Goal: Transaction & Acquisition: Purchase product/service

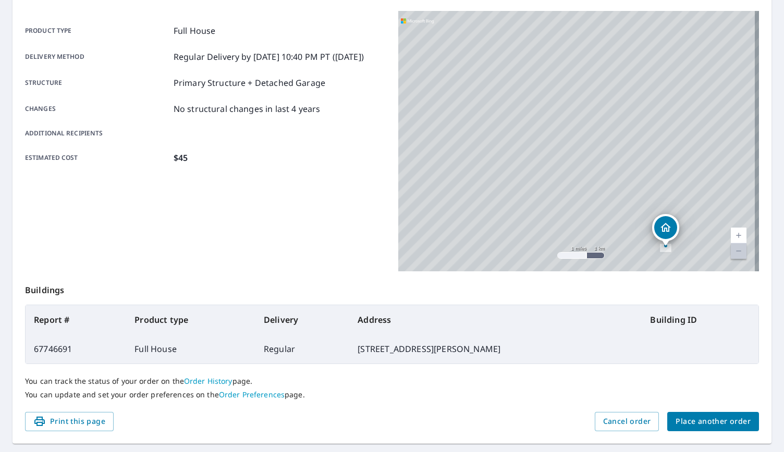
scroll to position [160, 0]
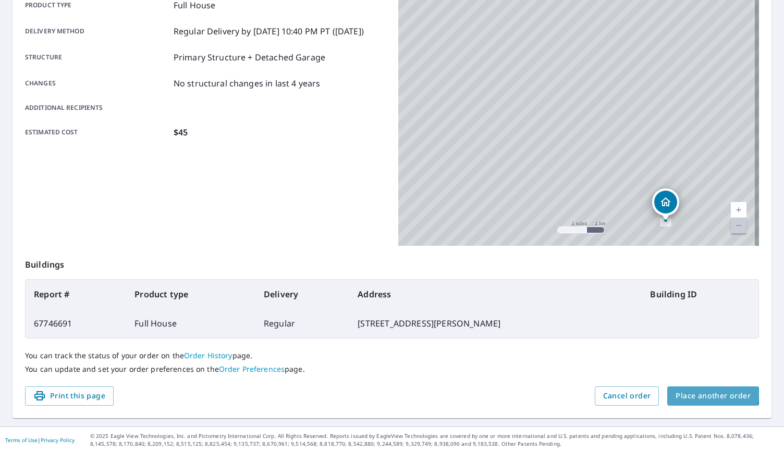
click at [697, 394] on span "Place another order" at bounding box center [712, 396] width 75 height 13
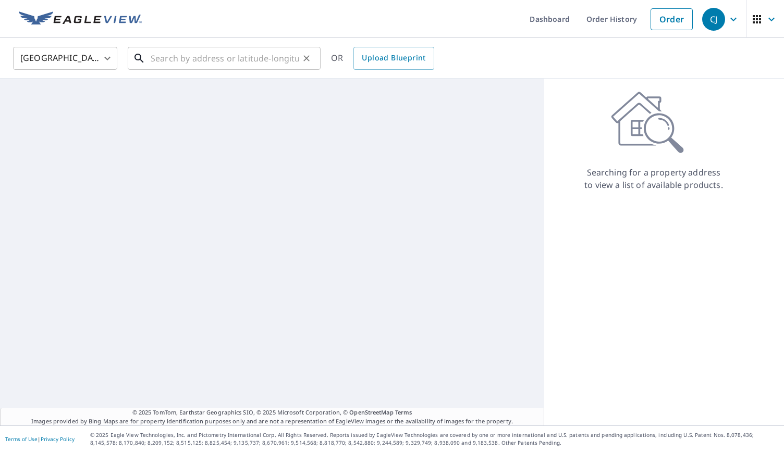
click at [234, 59] on input "text" at bounding box center [225, 58] width 149 height 29
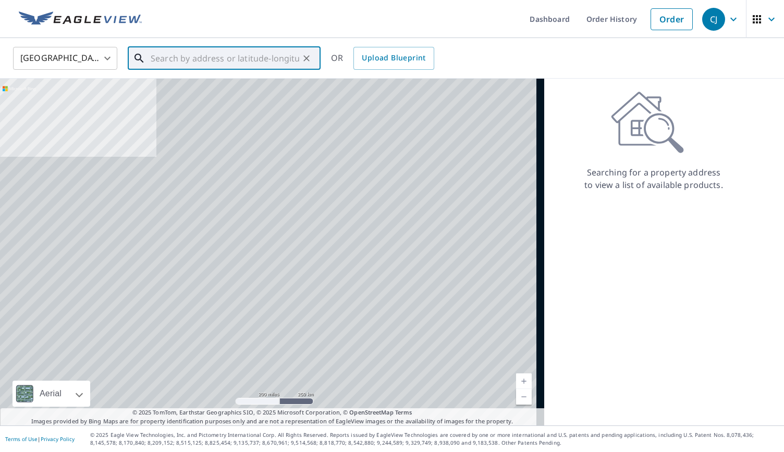
paste input "[STREET_ADDRESS]"
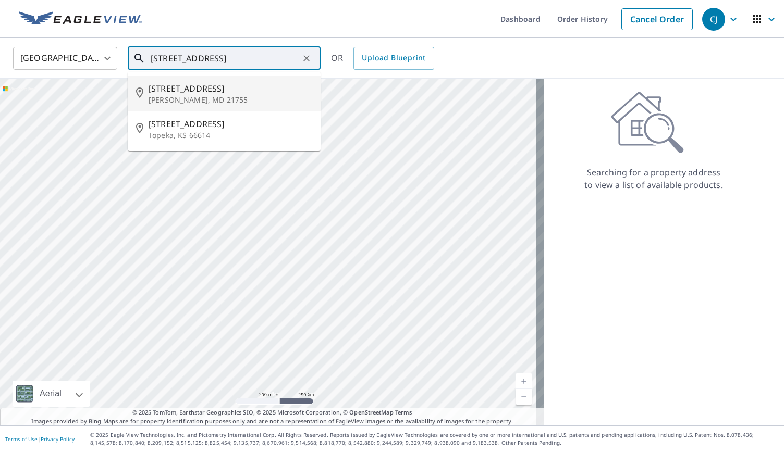
click at [220, 90] on span "[STREET_ADDRESS]" at bounding box center [231, 88] width 164 height 13
type input "[STREET_ADDRESS][PERSON_NAME]"
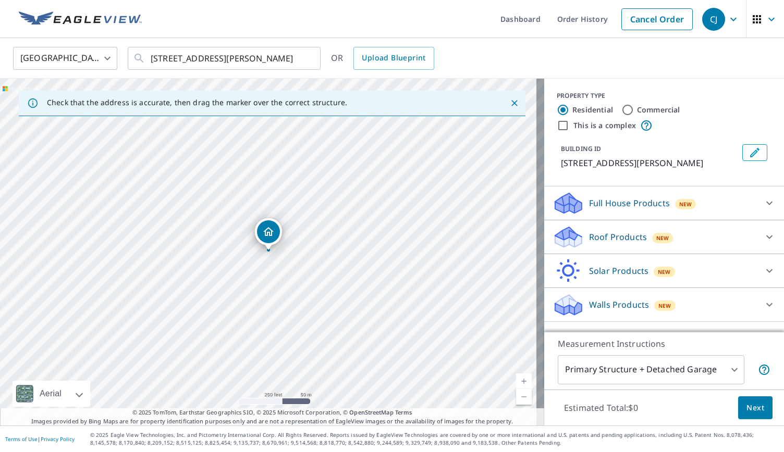
click at [606, 193] on div "Full House Products New" at bounding box center [654, 203] width 204 height 24
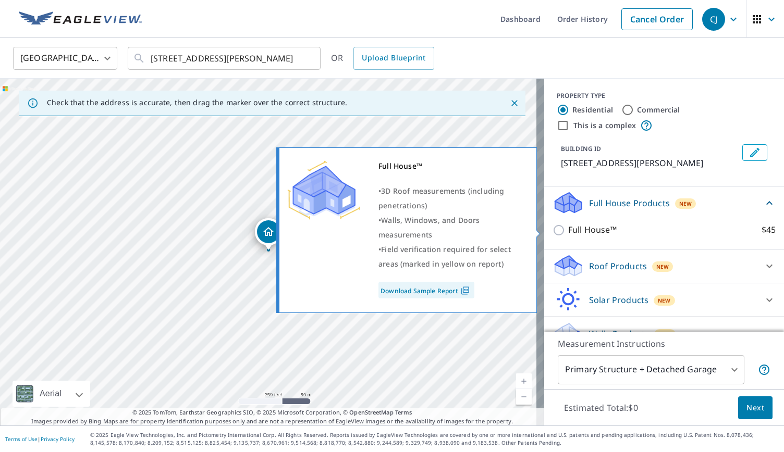
click at [585, 228] on p "Full House™" at bounding box center [592, 230] width 48 height 13
click at [568, 228] on input "Full House™ $45" at bounding box center [560, 230] width 16 height 13
checkbox input "true"
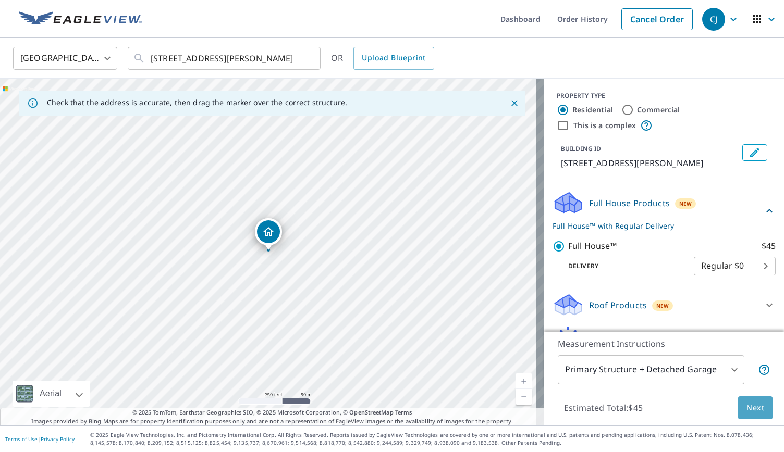
click at [754, 406] on span "Next" at bounding box center [755, 408] width 18 height 13
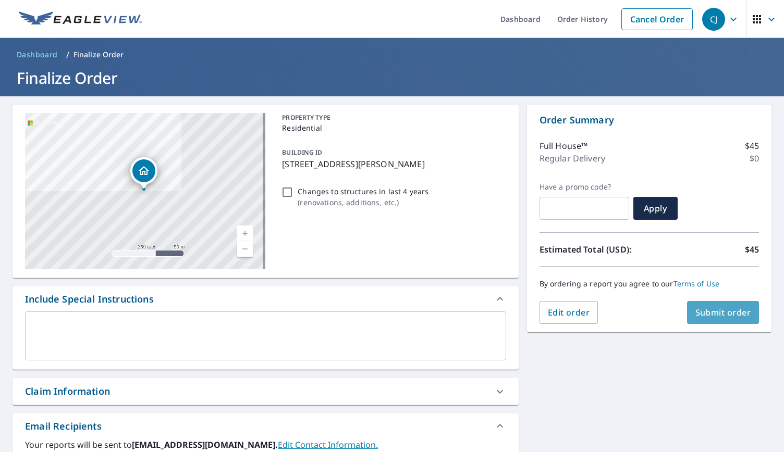
click at [701, 307] on span "Submit order" at bounding box center [723, 312] width 56 height 11
checkbox input "true"
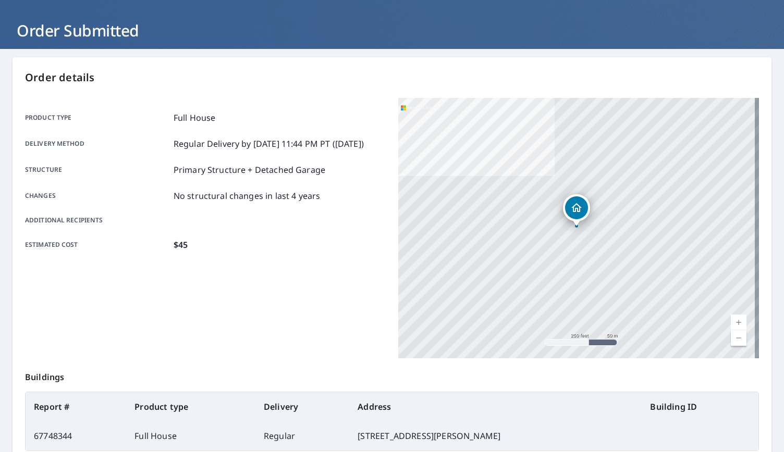
scroll to position [160, 0]
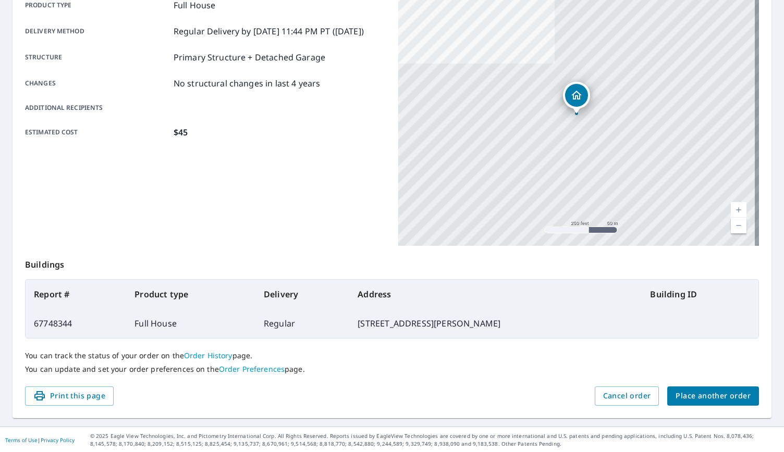
click at [675, 397] on span "Place another order" at bounding box center [712, 396] width 75 height 13
